Goal: Task Accomplishment & Management: Manage account settings

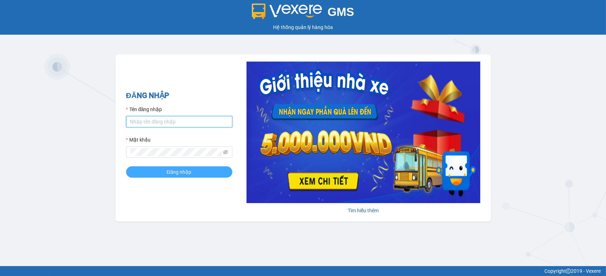
type input "khanhbl.hao"
click at [176, 171] on span "Đăng nhập" at bounding box center [179, 172] width 25 height 8
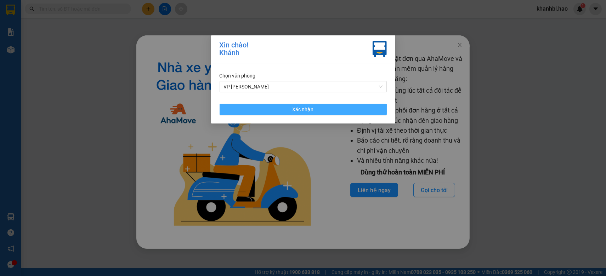
click at [357, 111] on button "Xác nhận" at bounding box center [303, 109] width 167 height 11
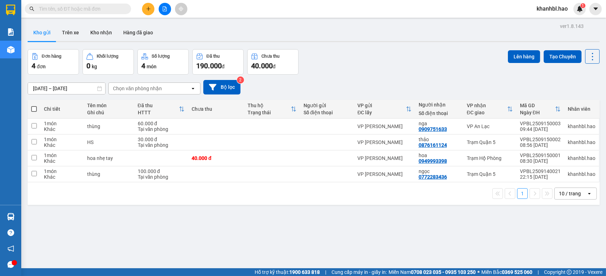
drag, startPoint x: 382, startPoint y: 81, endPoint x: 382, endPoint y: 86, distance: 5.0
click at [382, 86] on div "[DATE] – [DATE] Press the down arrow key to interact with the calendar and sele…" at bounding box center [314, 87] width 572 height 15
click at [375, 69] on div "Đơn hàng 4 đơn Khối lượng 0 kg Số lượng 4 món Đã thu 190.000 đ Chưa thu 40.000 …" at bounding box center [314, 62] width 572 height 26
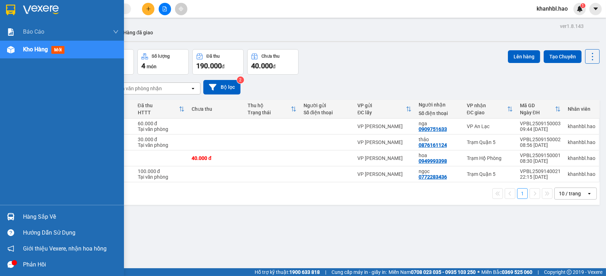
click at [7, 7] on img at bounding box center [10, 10] width 9 height 11
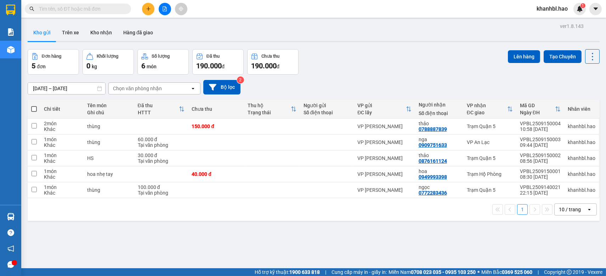
click at [40, 35] on button "Kho gửi" at bounding box center [42, 32] width 29 height 17
click at [67, 31] on button "Trên xe" at bounding box center [70, 32] width 28 height 17
